Goal: Navigation & Orientation: Find specific page/section

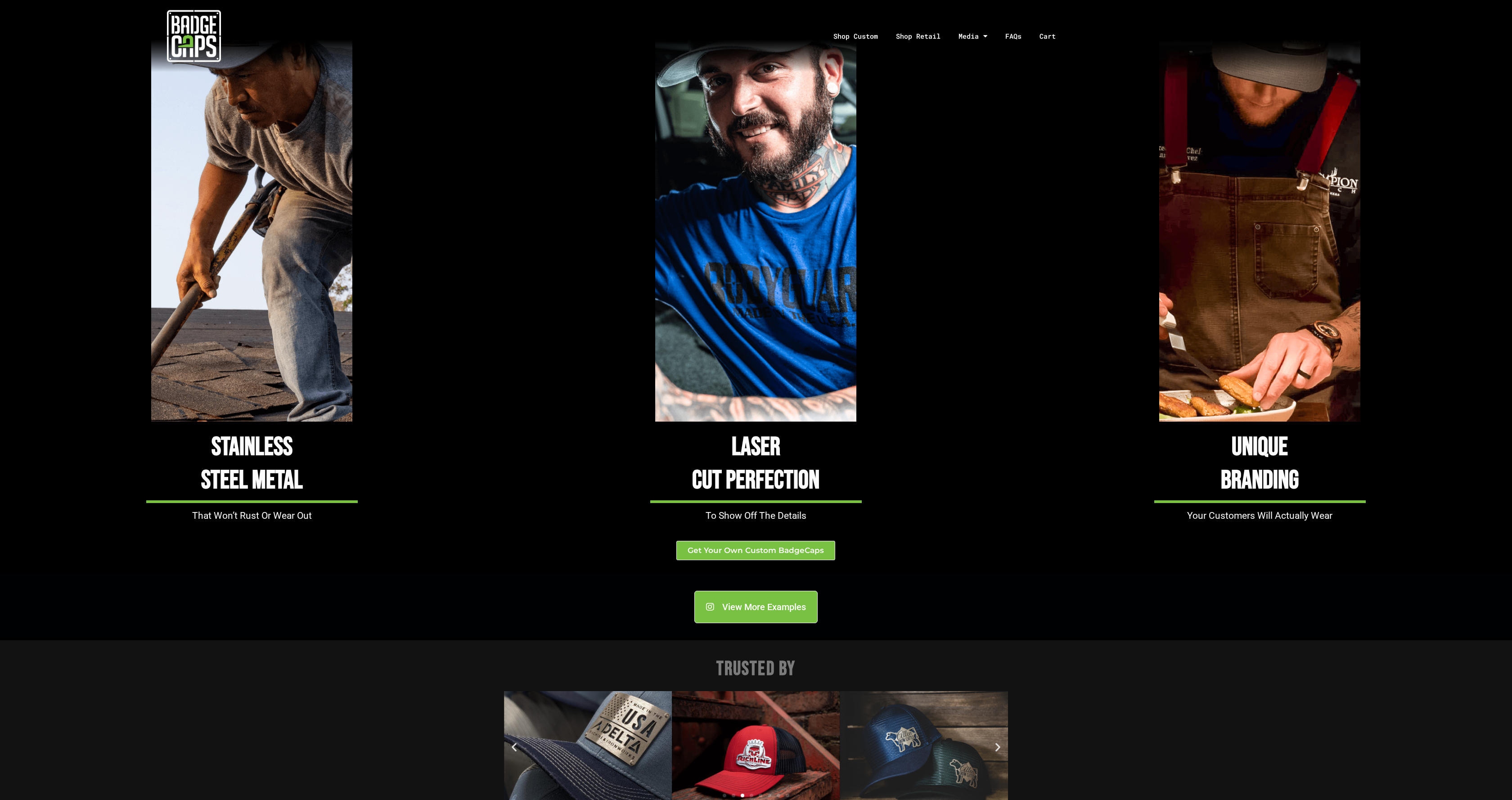
scroll to position [556, 0]
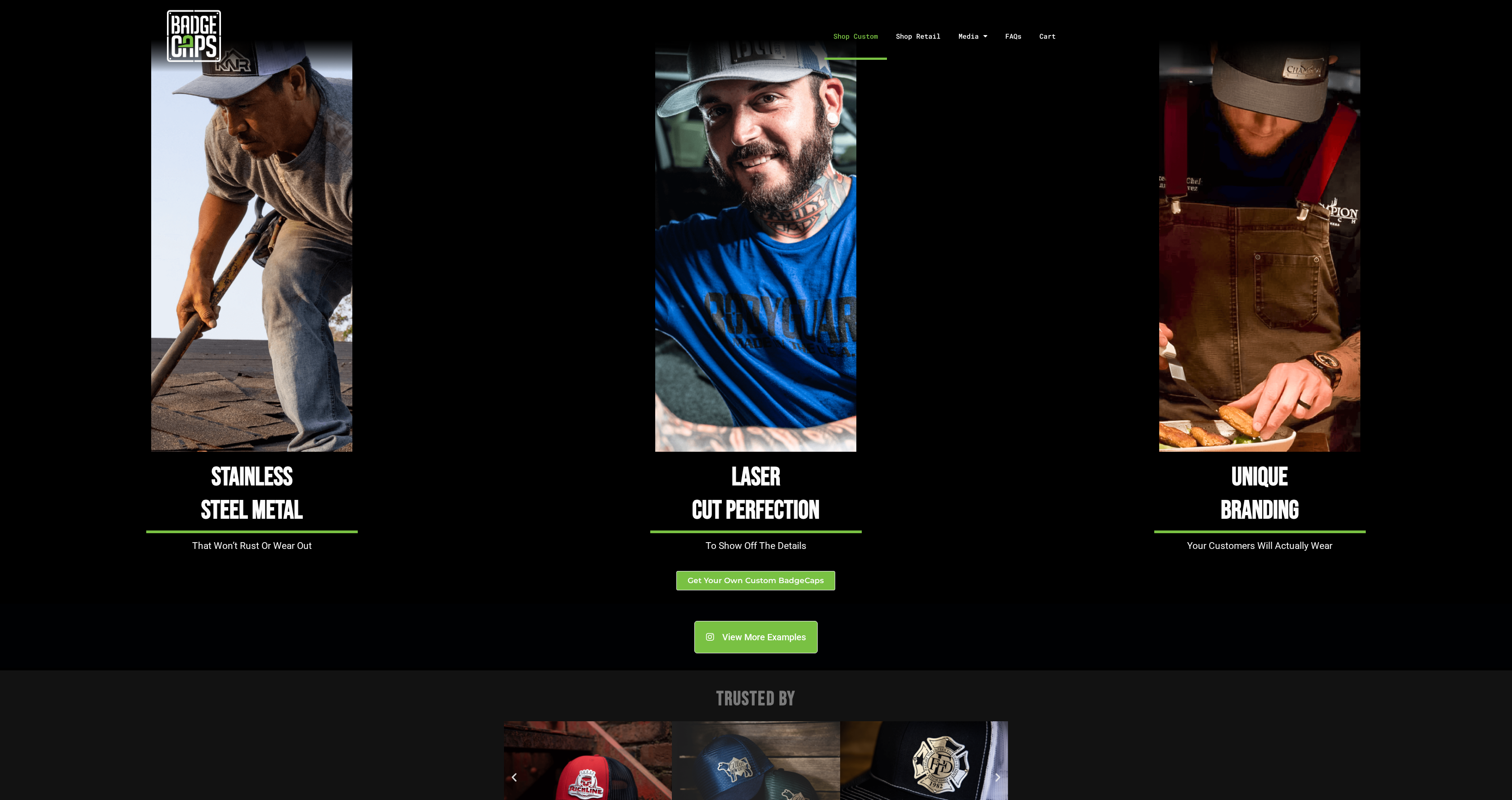
click at [869, 39] on link "Shop Custom" at bounding box center [855, 36] width 63 height 47
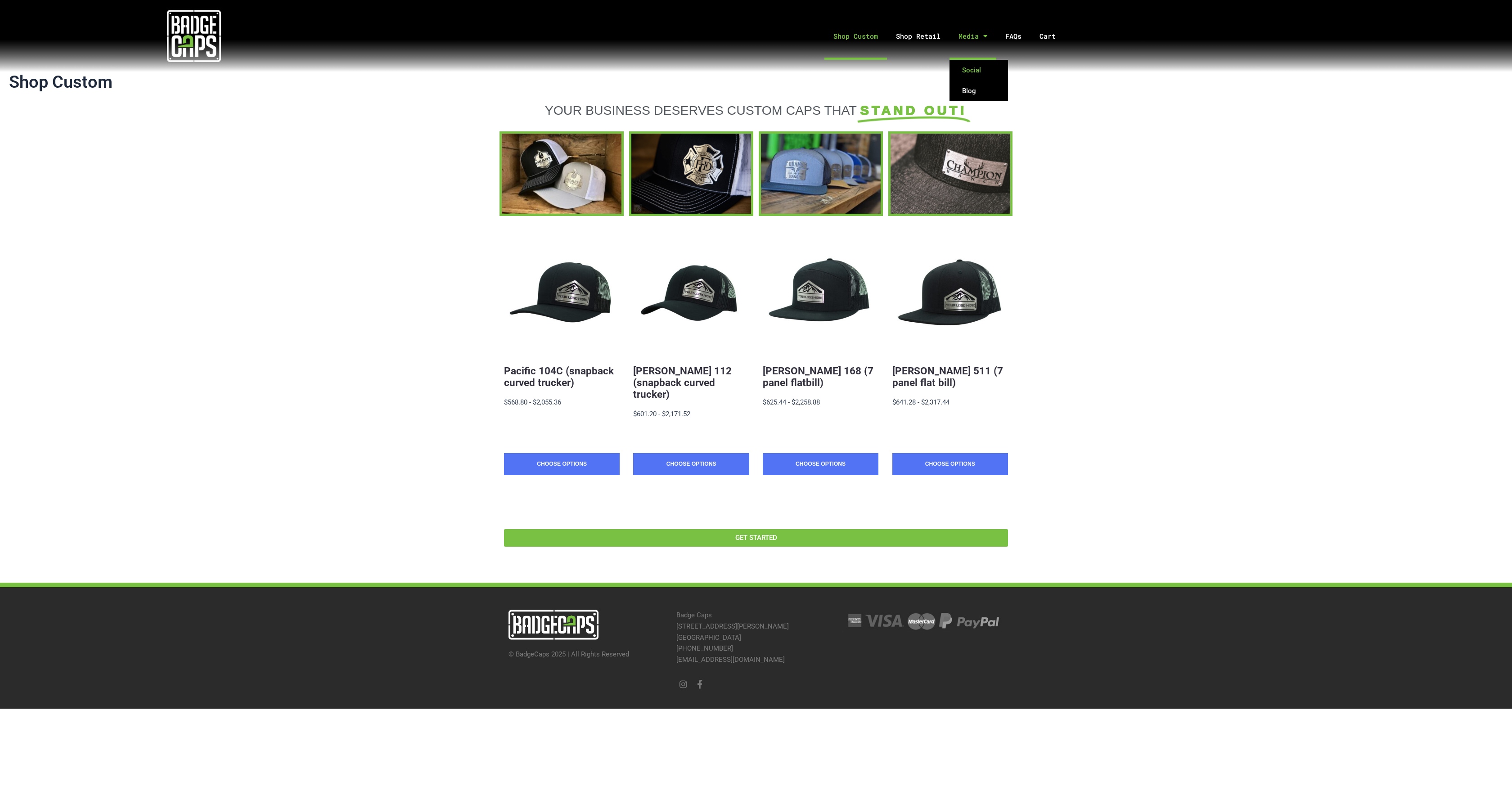
click at [966, 71] on link "Social" at bounding box center [979, 70] width 59 height 21
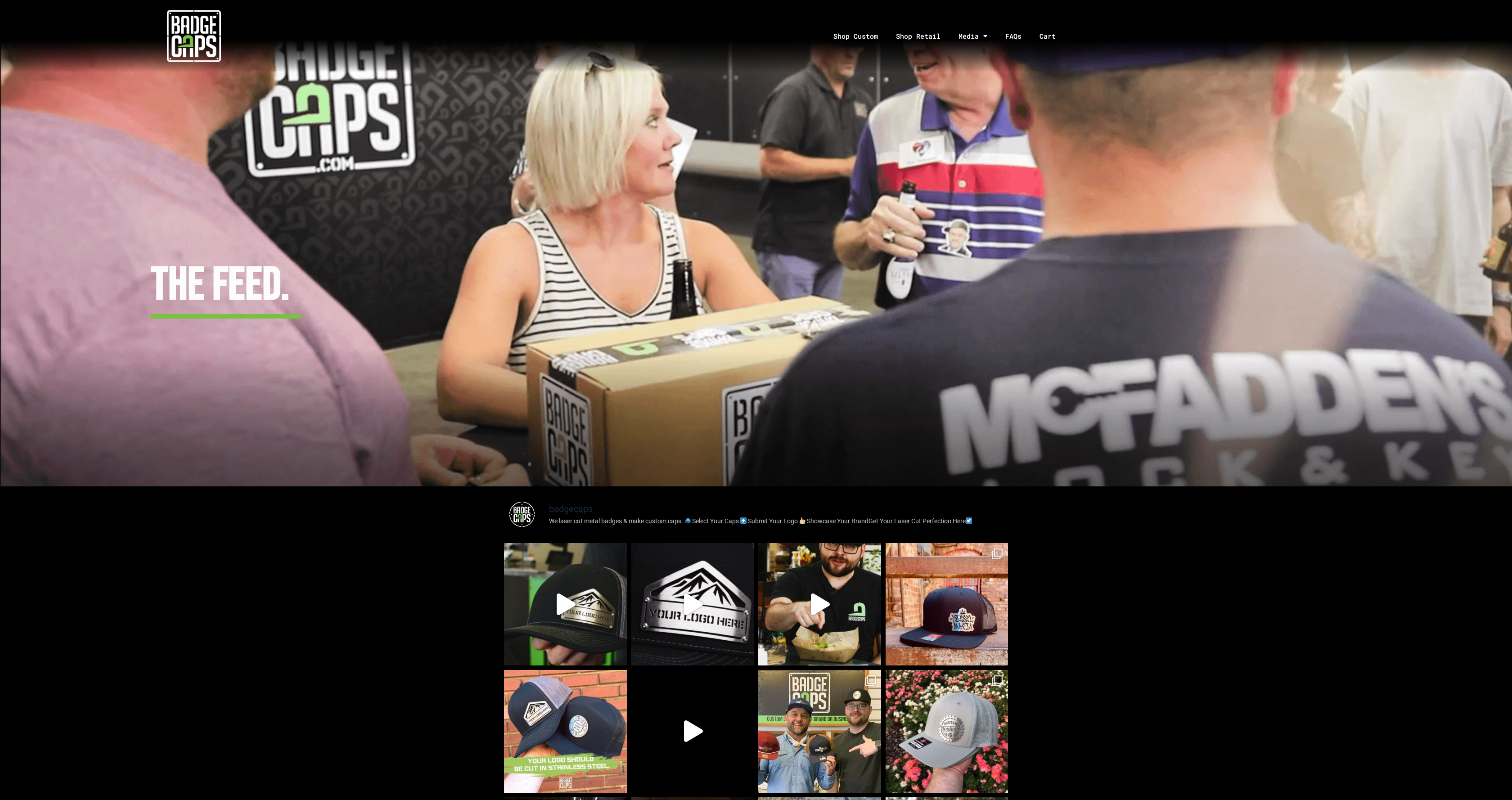
scroll to position [94, 0]
